Goal: Navigation & Orientation: Find specific page/section

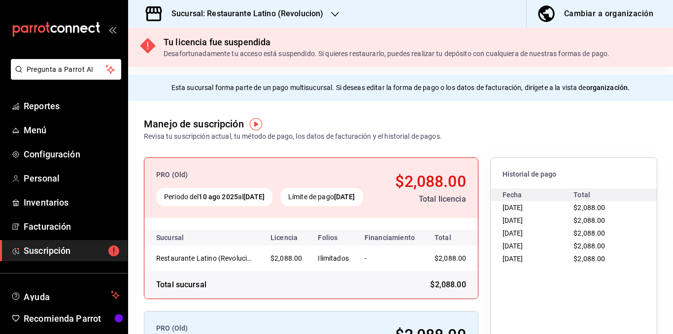
click at [286, 11] on h3 "Sucursal: Restaurante Latino (Revolucion)" at bounding box center [243, 14] width 160 height 12
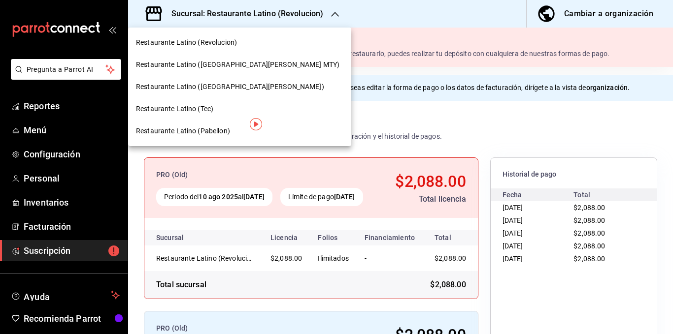
click at [242, 65] on span "Restaurante Latino ([GEOGRAPHIC_DATA][PERSON_NAME] MTY)" at bounding box center [237, 65] width 203 height 10
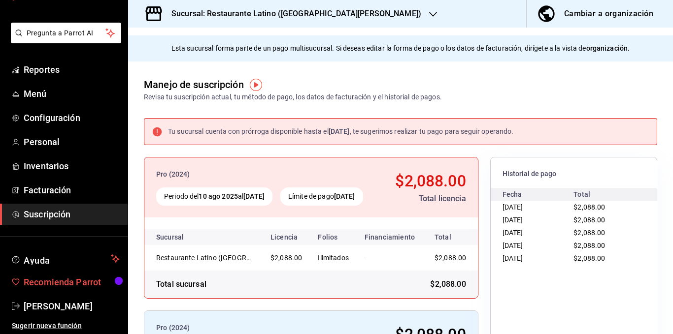
scroll to position [37, 0]
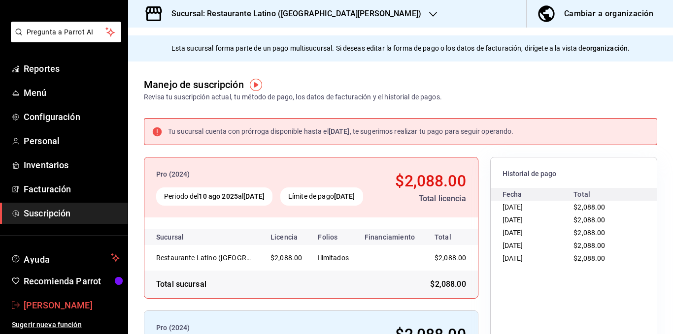
click at [41, 307] on span "[PERSON_NAME]" at bounding box center [72, 305] width 96 height 13
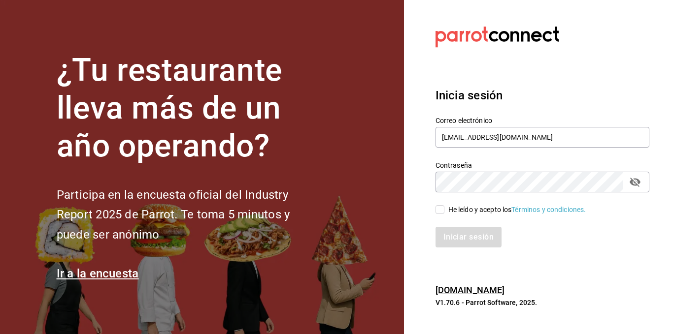
click at [437, 209] on input "He leído y acepto los Términos y condiciones." at bounding box center [439, 209] width 9 height 9
checkbox input "true"
click at [455, 228] on button "Iniciar sesión" at bounding box center [468, 237] width 67 height 21
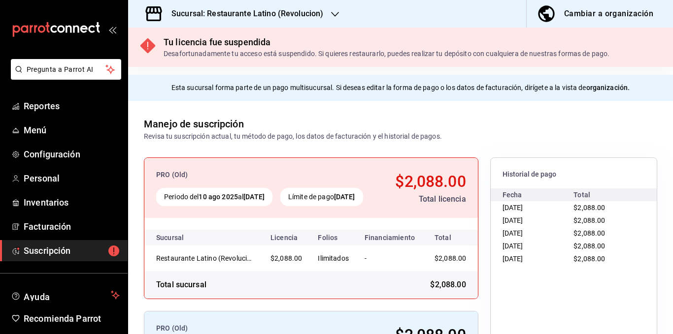
click at [295, 16] on h3 "Sucursal: Restaurante Latino (Revolucion)" at bounding box center [243, 14] width 160 height 12
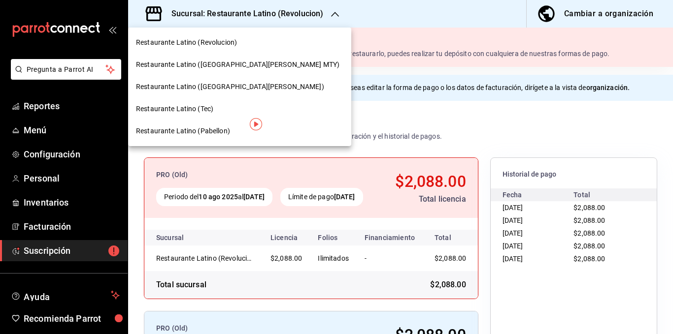
click at [236, 62] on span "Restaurante Latino ([GEOGRAPHIC_DATA][PERSON_NAME] MTY)" at bounding box center [237, 65] width 203 height 10
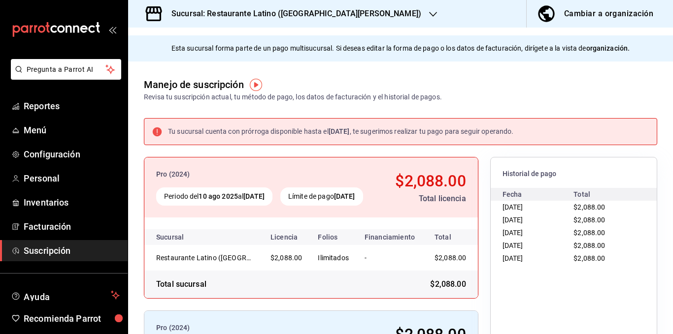
click at [439, 132] on div "Tu sucursal cuenta con prórroga disponible hasta el 21 sep 2025 , te sugerimos …" at bounding box center [340, 132] width 345 height 10
click at [311, 7] on div "Sucursal: Restaurante Latino ([GEOGRAPHIC_DATA][PERSON_NAME])" at bounding box center [288, 14] width 305 height 28
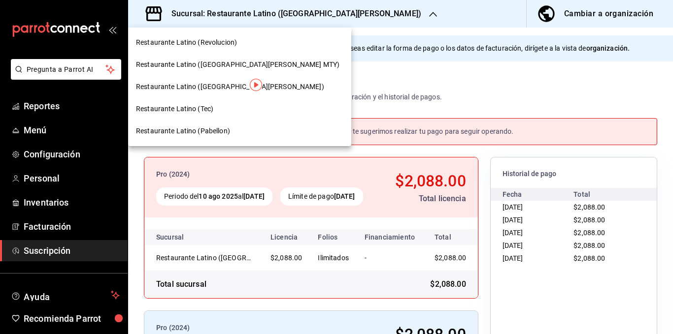
click at [222, 40] on span "Restaurante Latino (Revolucion)" at bounding box center [186, 42] width 101 height 10
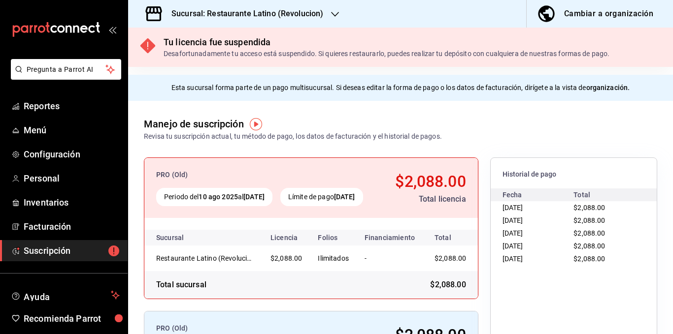
click at [292, 16] on h3 "Sucursal: Restaurante Latino (Revolucion)" at bounding box center [243, 14] width 160 height 12
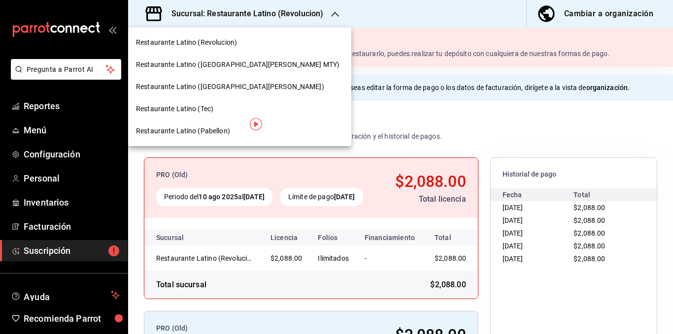
click at [226, 82] on span "Restaurante Latino ([GEOGRAPHIC_DATA][PERSON_NAME])" at bounding box center [230, 87] width 188 height 10
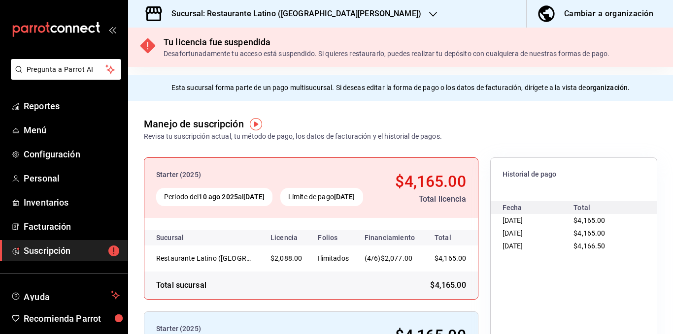
click at [277, 12] on h3 "Sucursal: Restaurante Latino (San Lucas)" at bounding box center [292, 14] width 258 height 12
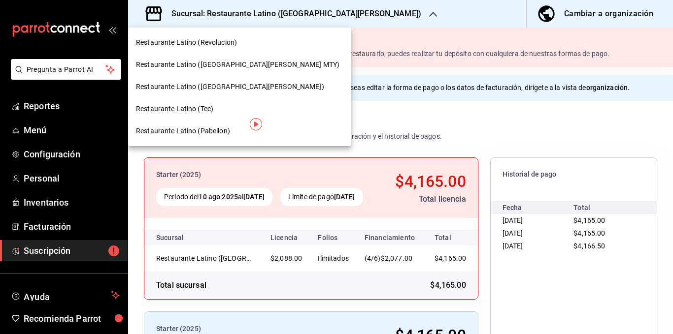
click at [220, 109] on div "Restaurante Latino (Tec)" at bounding box center [239, 109] width 207 height 10
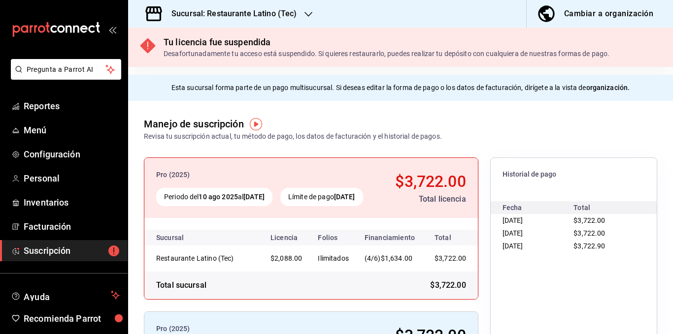
click at [286, 16] on h3 "Sucursal: Restaurante Latino (Tec)" at bounding box center [229, 14] width 133 height 12
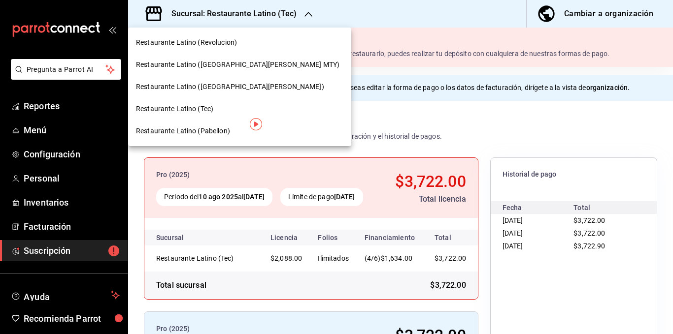
click at [222, 130] on span "Restaurante Latino (Pabellon)" at bounding box center [183, 131] width 94 height 10
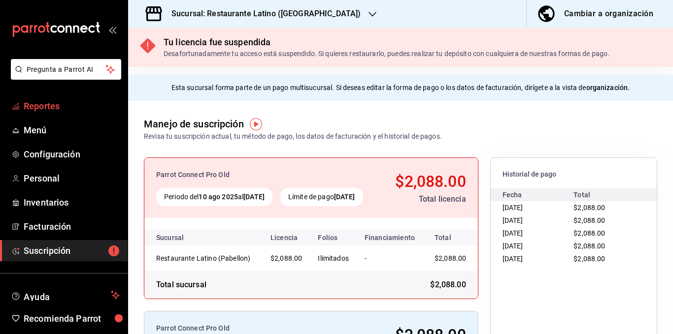
click at [54, 107] on span "Reportes" at bounding box center [72, 105] width 96 height 13
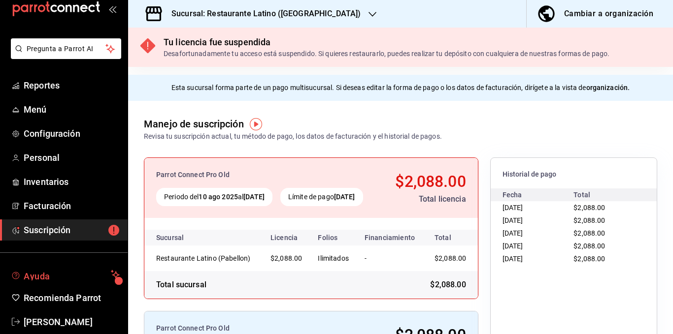
scroll to position [37, 0]
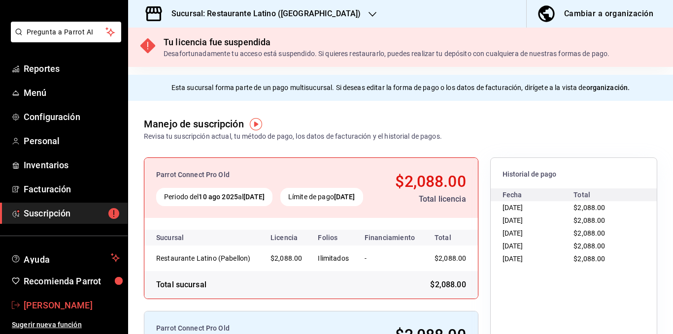
click at [45, 301] on span "[PERSON_NAME]" at bounding box center [72, 305] width 96 height 13
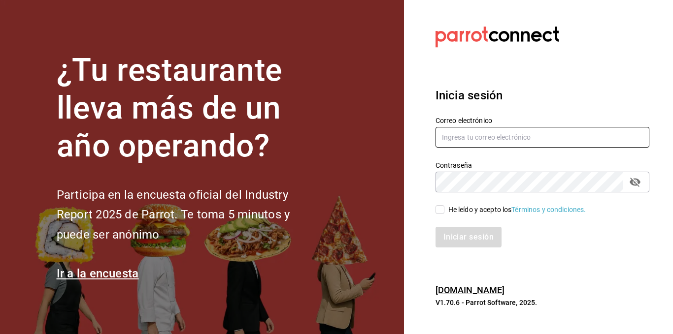
type input "[EMAIL_ADDRESS][DOMAIN_NAME]"
